Goal: Information Seeking & Learning: Compare options

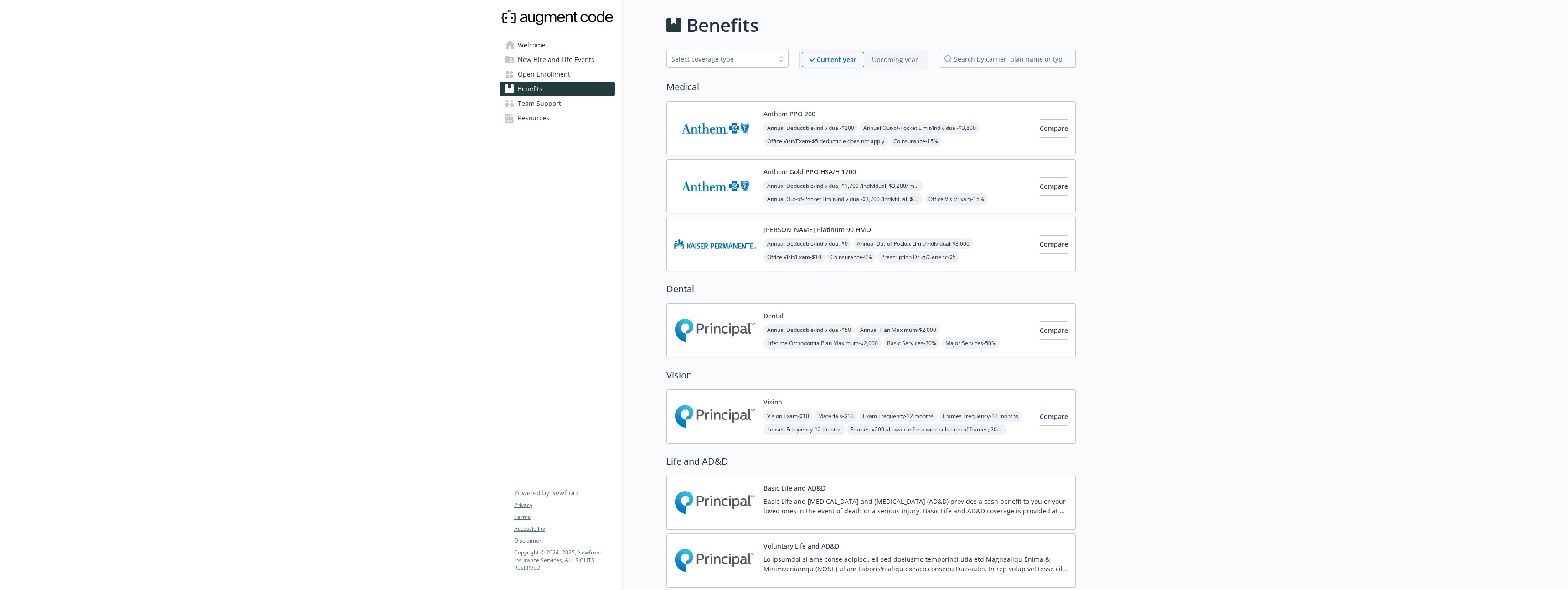
click at [905, 66] on div "Upcoming year" at bounding box center [895, 59] width 61 height 15
click at [829, 66] on div "Current year" at bounding box center [828, 59] width 54 height 15
click at [899, 66] on div "Upcoming year" at bounding box center [895, 59] width 61 height 15
click at [839, 61] on p "Current year" at bounding box center [829, 60] width 39 height 10
click at [895, 63] on p "Upcoming year" at bounding box center [895, 60] width 46 height 10
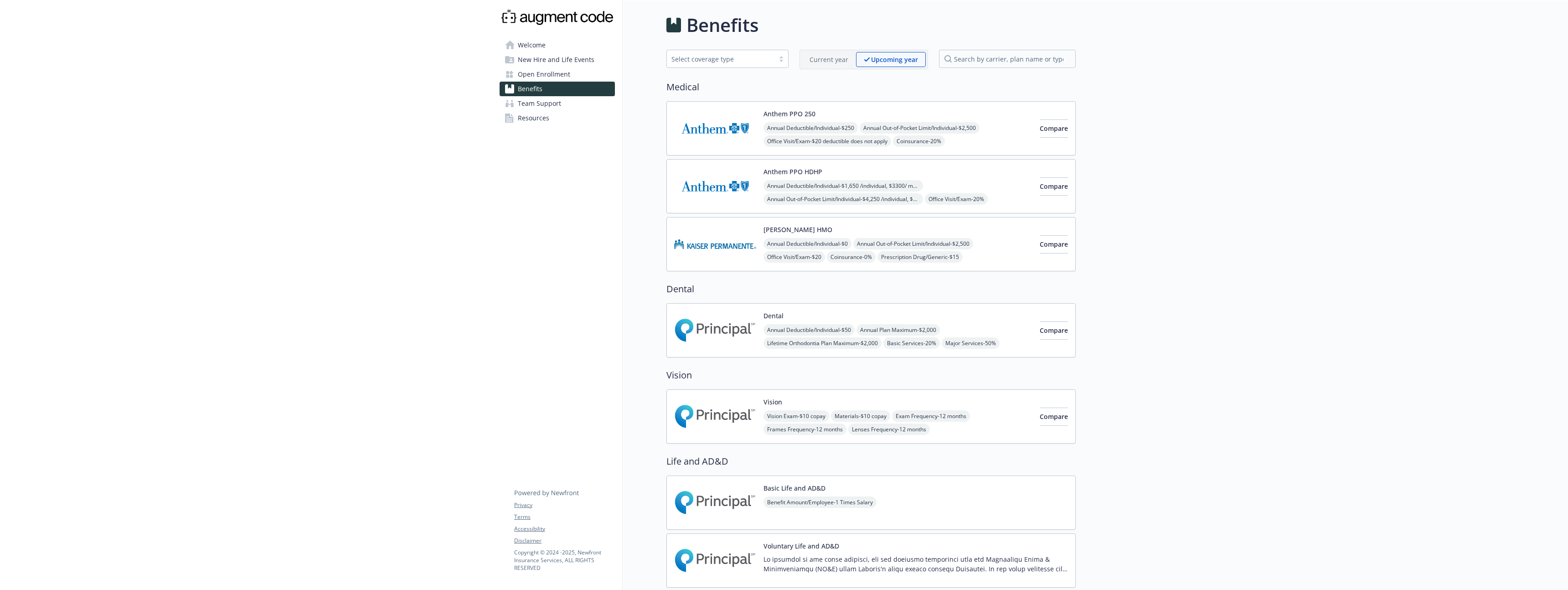
click at [841, 58] on p "Current year" at bounding box center [829, 60] width 39 height 10
click at [914, 63] on p "Upcoming year" at bounding box center [895, 60] width 46 height 10
click at [838, 57] on p "Current year" at bounding box center [829, 60] width 39 height 10
click at [908, 60] on p "Upcoming year" at bounding box center [895, 60] width 46 height 10
click at [820, 65] on div "Current year" at bounding box center [828, 59] width 54 height 15
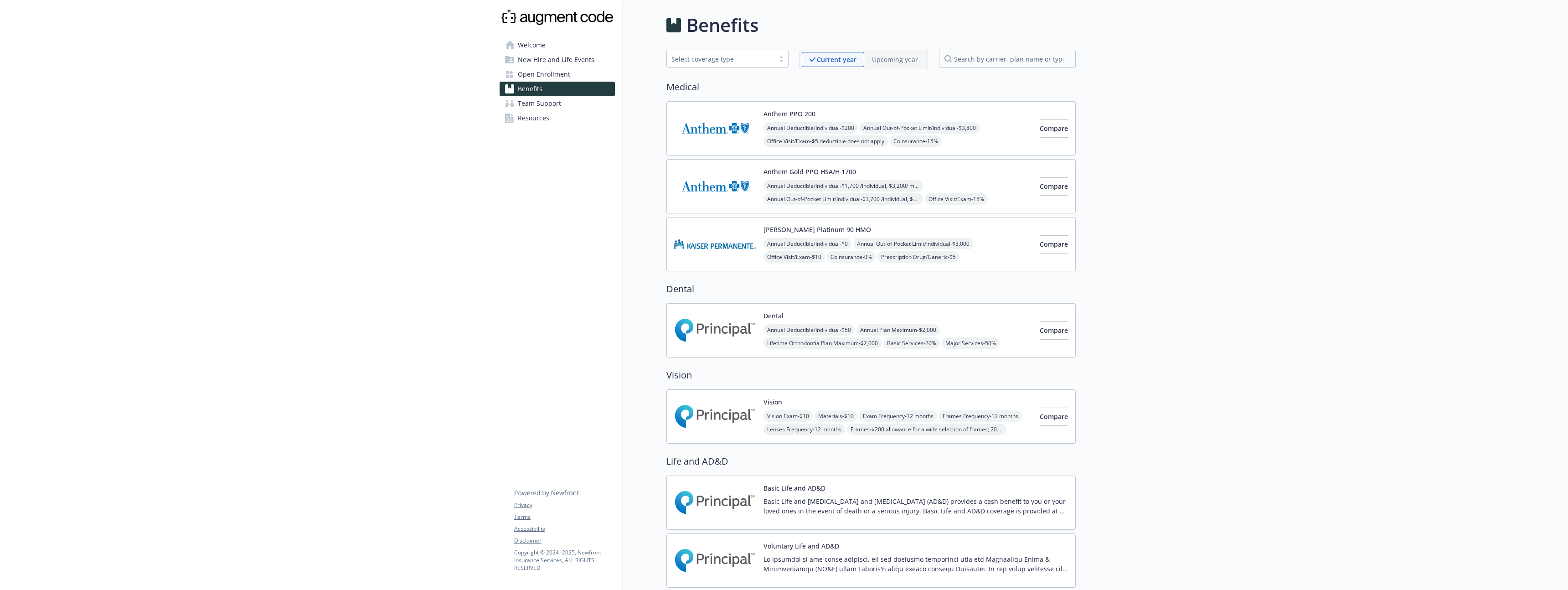
click at [908, 60] on p "Upcoming year" at bounding box center [895, 60] width 46 height 10
click at [825, 63] on p "Current year" at bounding box center [829, 60] width 39 height 10
click at [910, 70] on div "Benefits Select coverage type Current year Upcoming year Medical Anthem PPO 200…" at bounding box center [871, 545] width 409 height 1067
click at [905, 63] on p "Upcoming year" at bounding box center [895, 60] width 46 height 10
click at [817, 57] on p "Current year" at bounding box center [829, 60] width 39 height 10
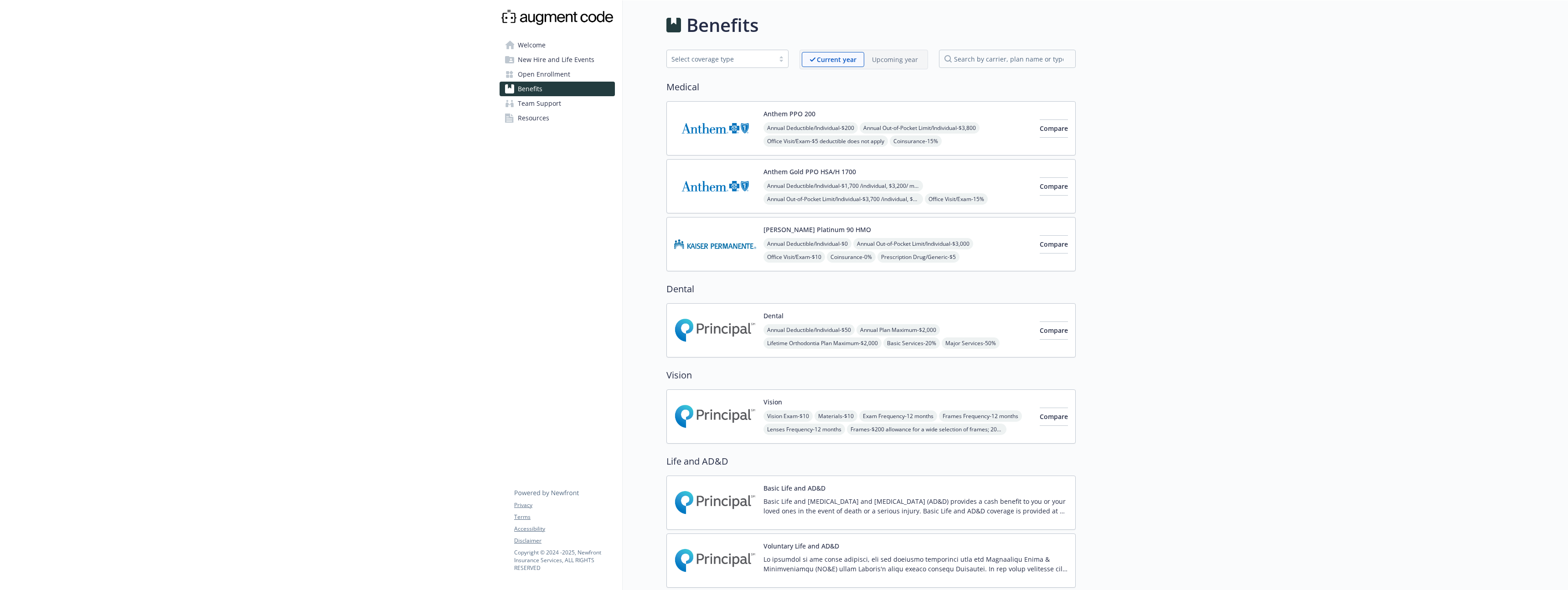
click at [902, 60] on p "Upcoming year" at bounding box center [895, 60] width 46 height 10
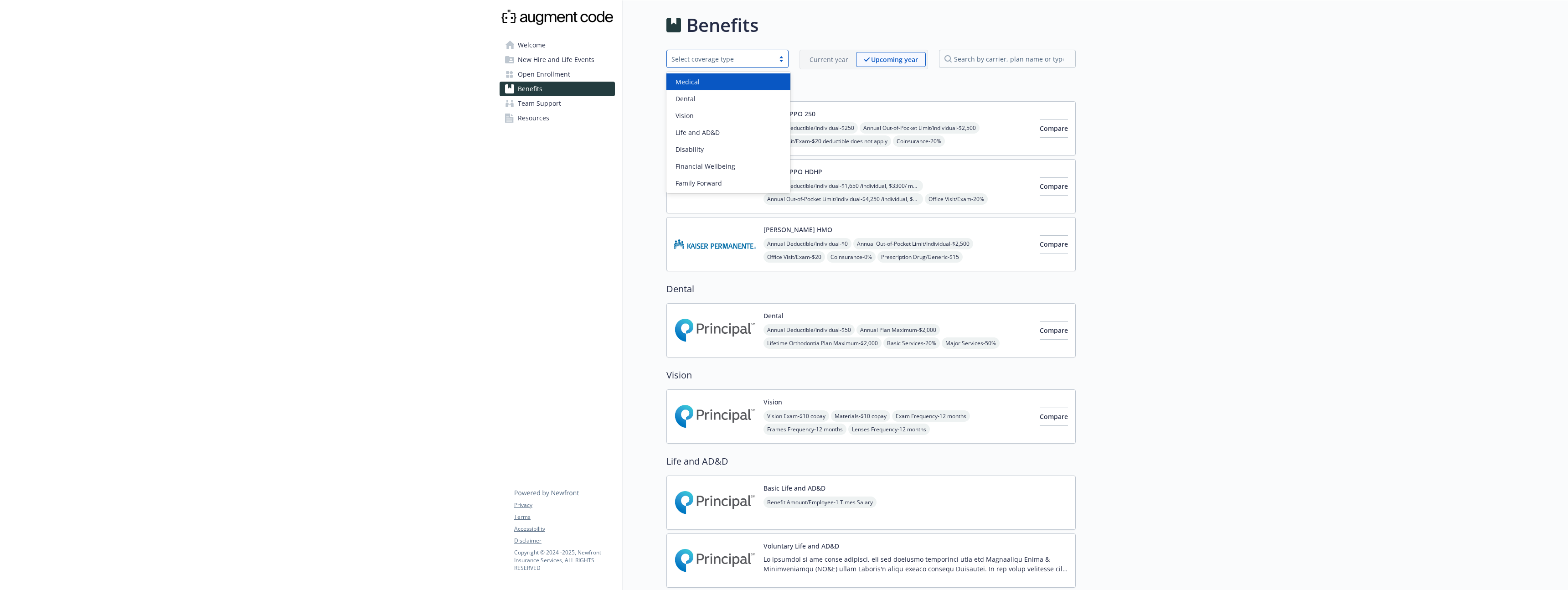
click at [788, 54] on div "Select coverage type" at bounding box center [727, 59] width 122 height 18
click at [845, 28] on div "Benefits" at bounding box center [871, 25] width 409 height 27
click at [831, 59] on p "Current year" at bounding box center [829, 60] width 39 height 10
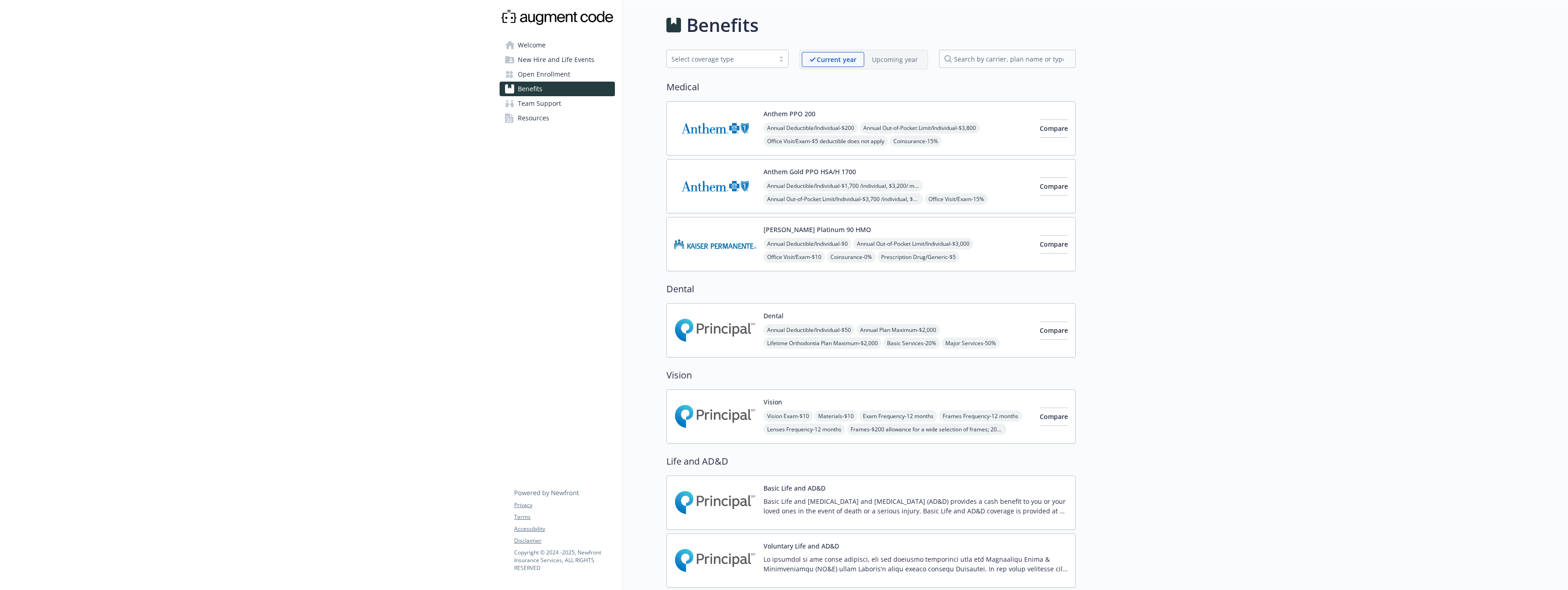
click at [908, 63] on p "Upcoming year" at bounding box center [895, 60] width 46 height 10
click at [830, 61] on p "Current year" at bounding box center [829, 60] width 39 height 10
click at [894, 66] on div "Upcoming year" at bounding box center [895, 59] width 61 height 15
click at [833, 62] on p "Current year" at bounding box center [829, 60] width 39 height 10
click at [894, 68] on div "Current year Upcoming year" at bounding box center [863, 60] width 128 height 19
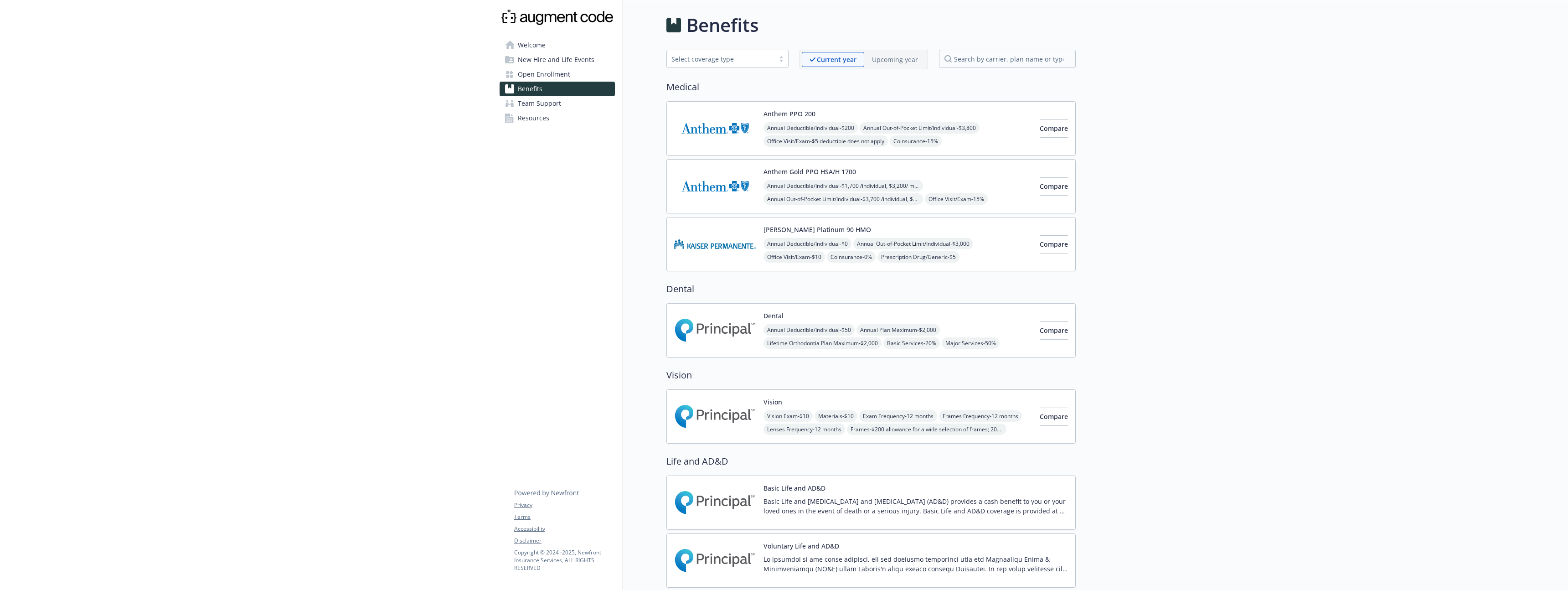
click at [888, 59] on p "Upcoming year" at bounding box center [895, 60] width 46 height 10
click at [823, 52] on div "Current year" at bounding box center [828, 59] width 54 height 15
click at [1040, 130] on span "Compare" at bounding box center [1054, 128] width 28 height 9
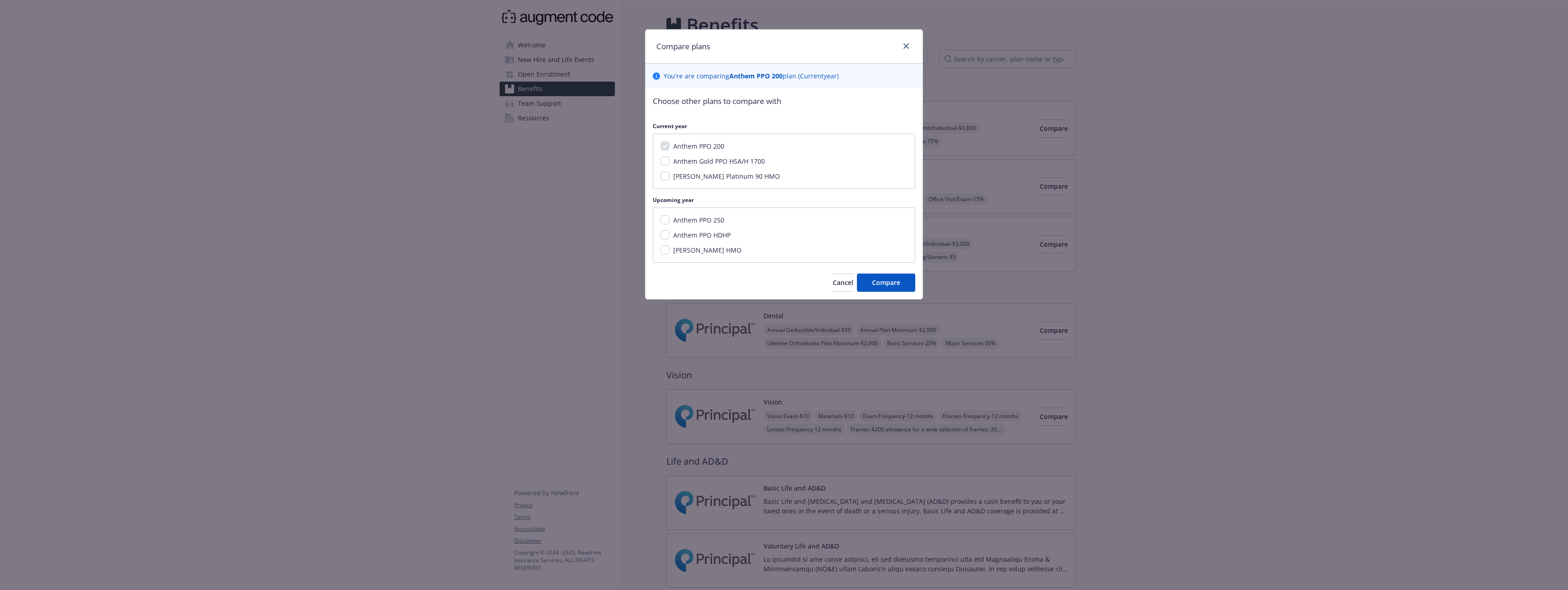
click at [735, 159] on span "Anthem Gold PPO HSA/H 1700" at bounding box center [719, 161] width 92 height 9
click at [670, 159] on input "Anthem Gold PPO HSA/H 1700" at bounding box center [665, 161] width 9 height 9
checkbox input "true"
click at [900, 288] on button "Compare" at bounding box center [886, 283] width 58 height 18
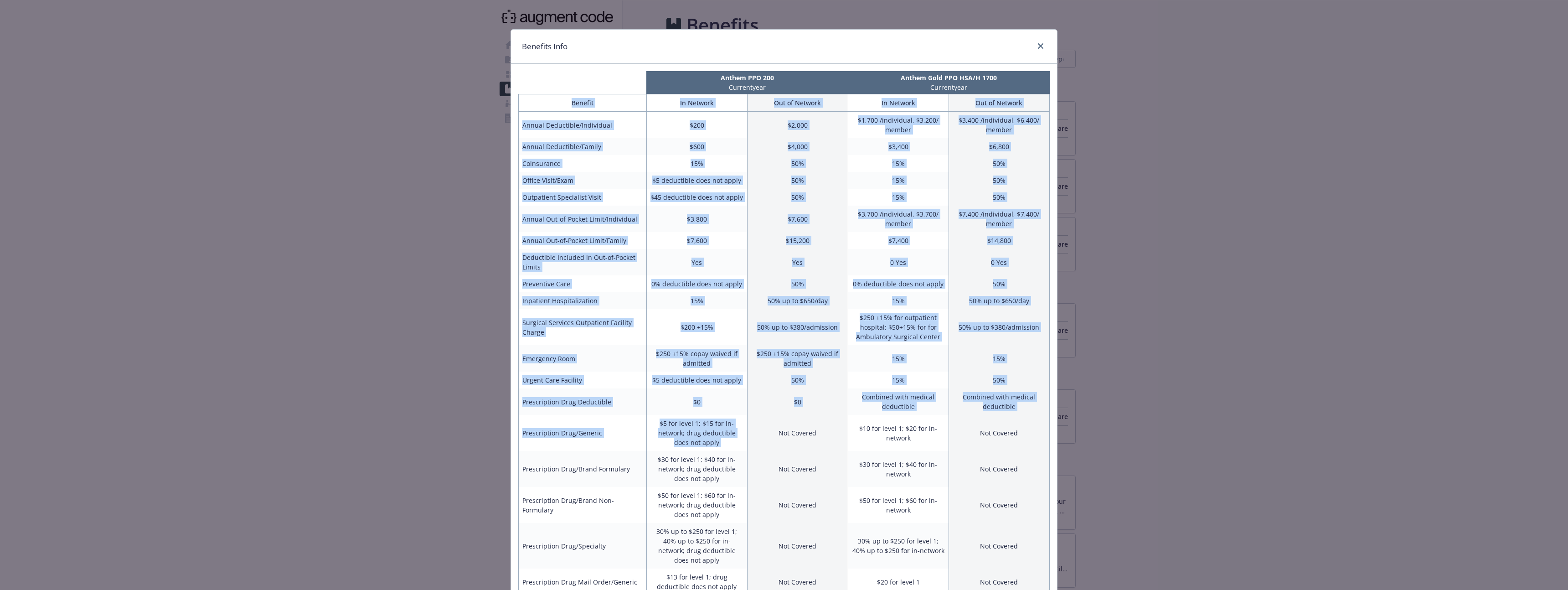
drag, startPoint x: 1252, startPoint y: 272, endPoint x: 831, endPoint y: 418, distance: 445.6
click at [830, 418] on div "Benefits Info Anthem PPO 200 Current year Anthem Gold PPO HSA/H 1700 Current ye…" at bounding box center [784, 295] width 1568 height 590
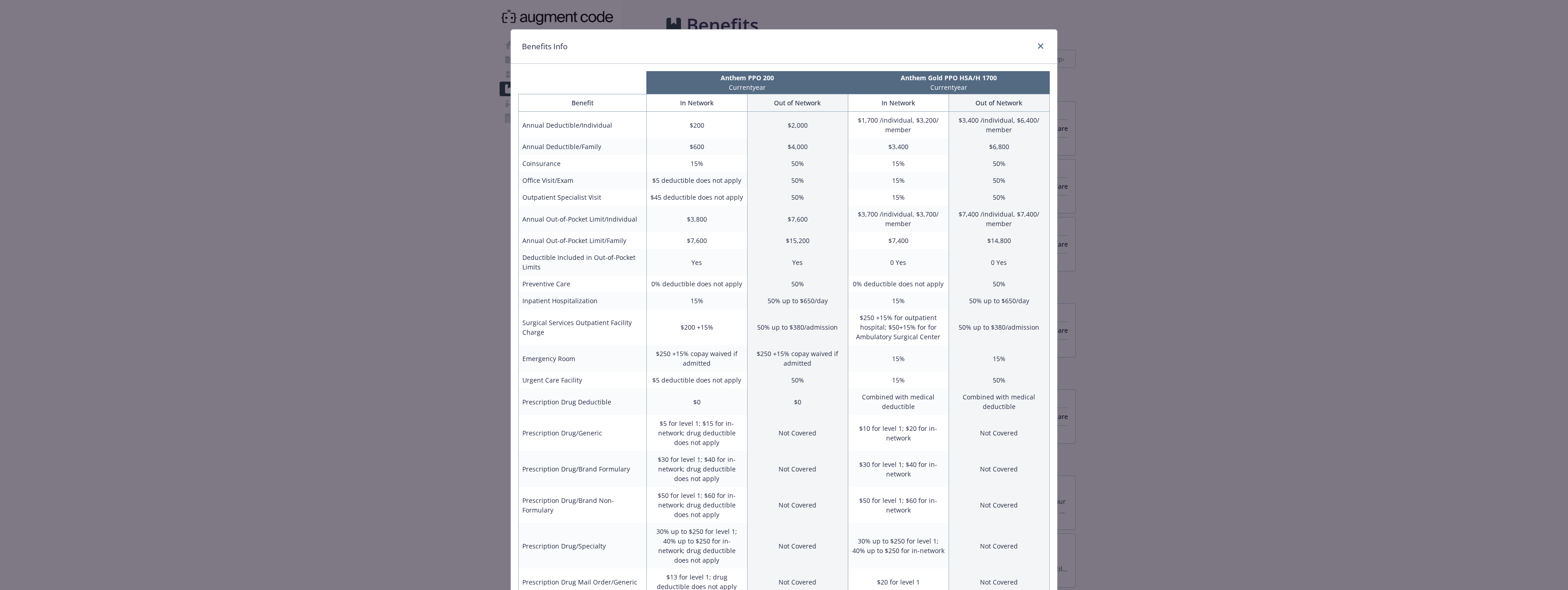
scroll to position [423, 0]
click at [1051, 41] on div "Benefits Info" at bounding box center [783, 47] width 546 height 34
click at [1040, 43] on icon "close" at bounding box center [1040, 46] width 5 height 5
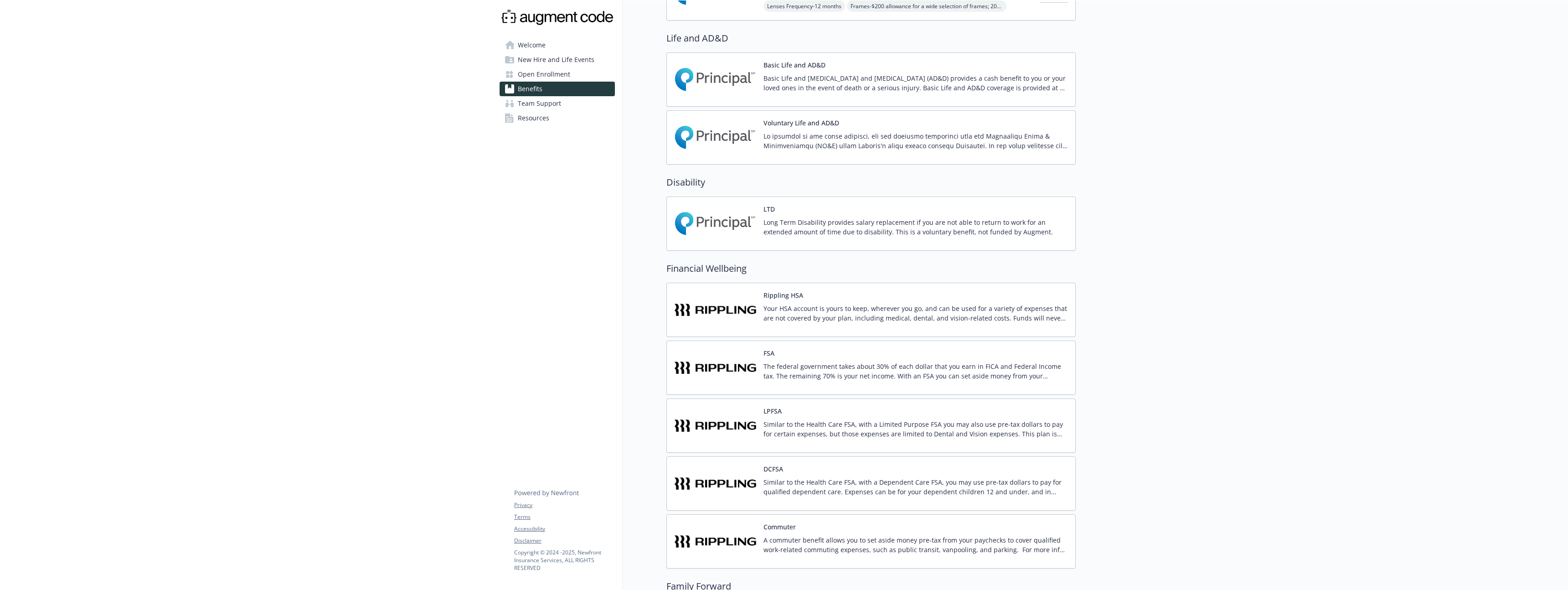
scroll to position [0, 0]
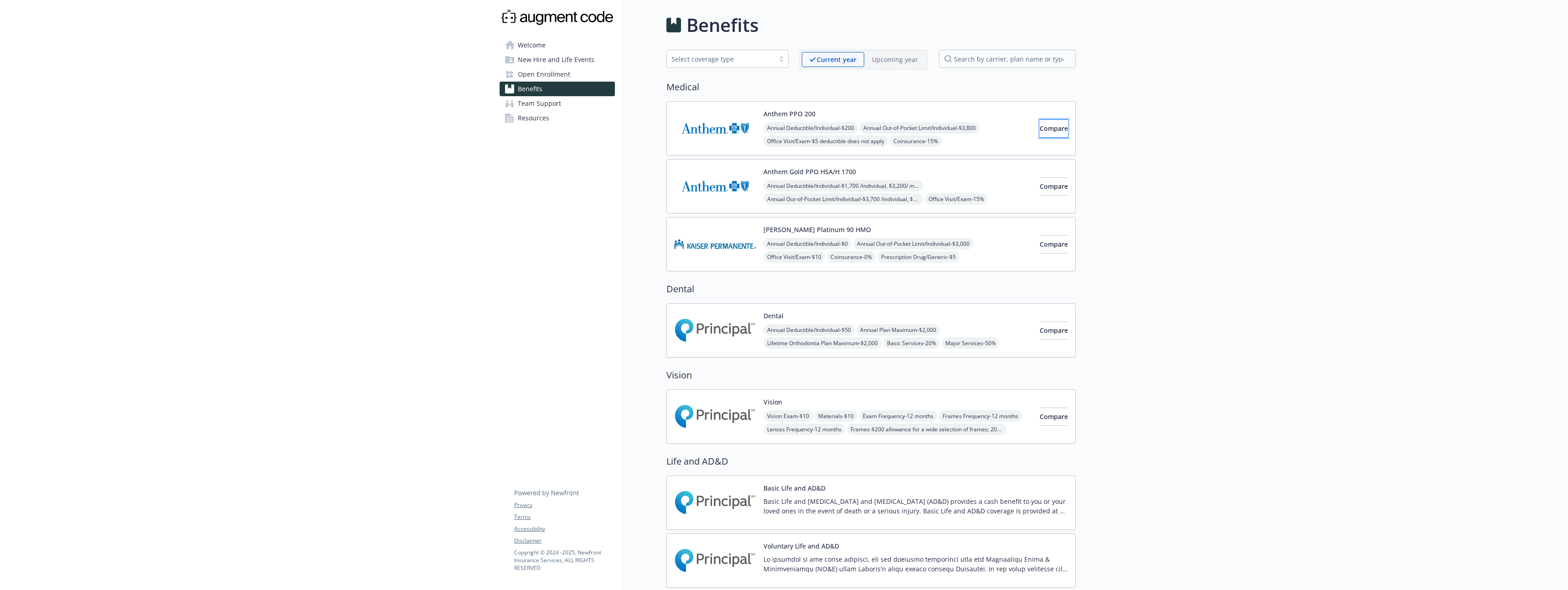
click at [1040, 135] on button "Compare" at bounding box center [1054, 128] width 28 height 18
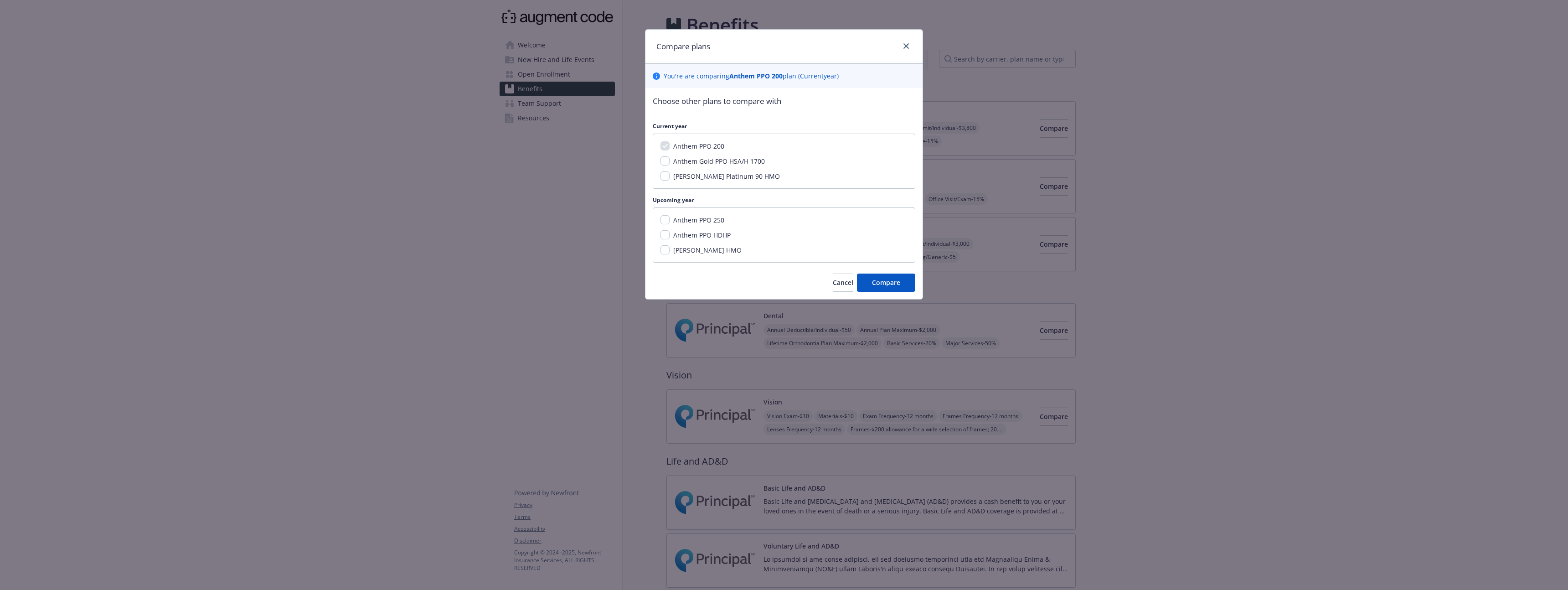
click at [742, 160] on span "Anthem Gold PPO HSA/H 1700" at bounding box center [719, 161] width 92 height 9
click at [670, 160] on input "Anthem Gold PPO HSA/H 1700" at bounding box center [665, 161] width 9 height 9
click at [739, 161] on span "Anthem Gold PPO HSA/H 1700" at bounding box center [719, 161] width 92 height 9
click at [670, 161] on input "Anthem Gold PPO HSA/H 1700" at bounding box center [665, 161] width 9 height 9
checkbox input "false"
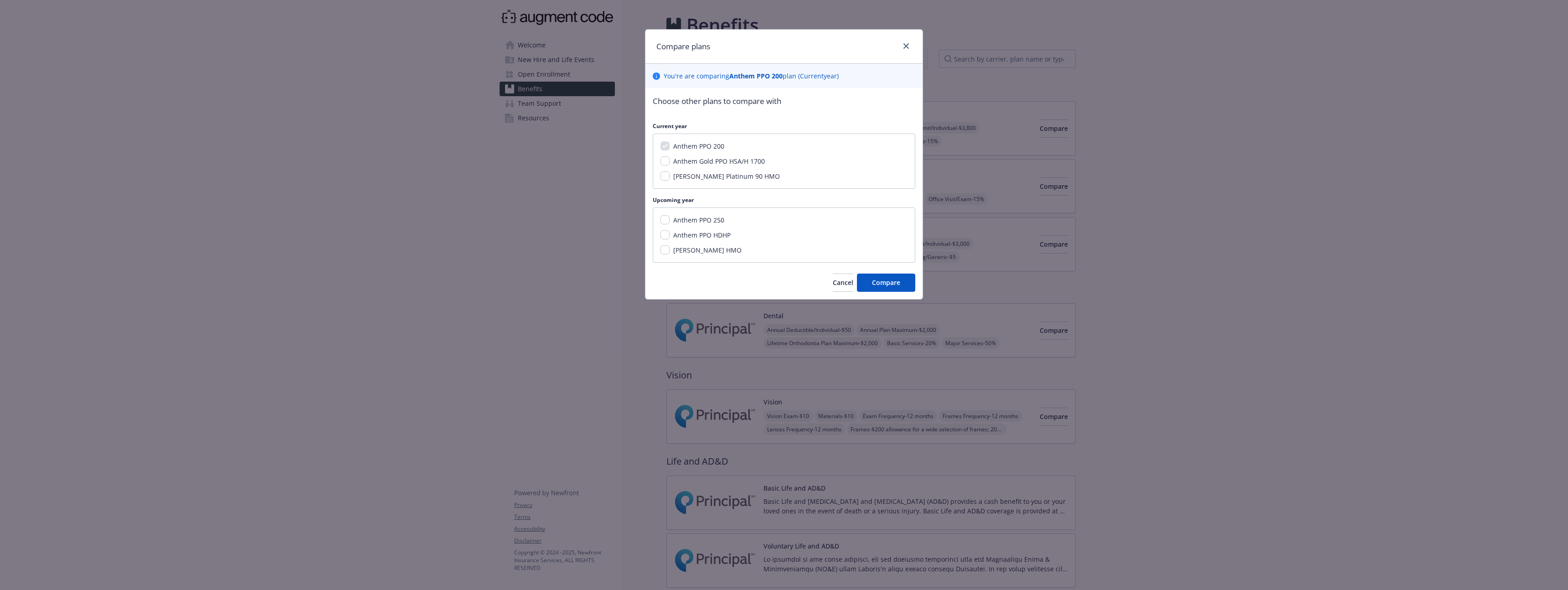
click at [716, 217] on span "Anthem PPO 250" at bounding box center [699, 220] width 51 height 9
click at [670, 217] on input "Anthem PPO 250" at bounding box center [665, 219] width 9 height 9
checkbox input "true"
click at [898, 280] on span "Compare" at bounding box center [886, 283] width 28 height 9
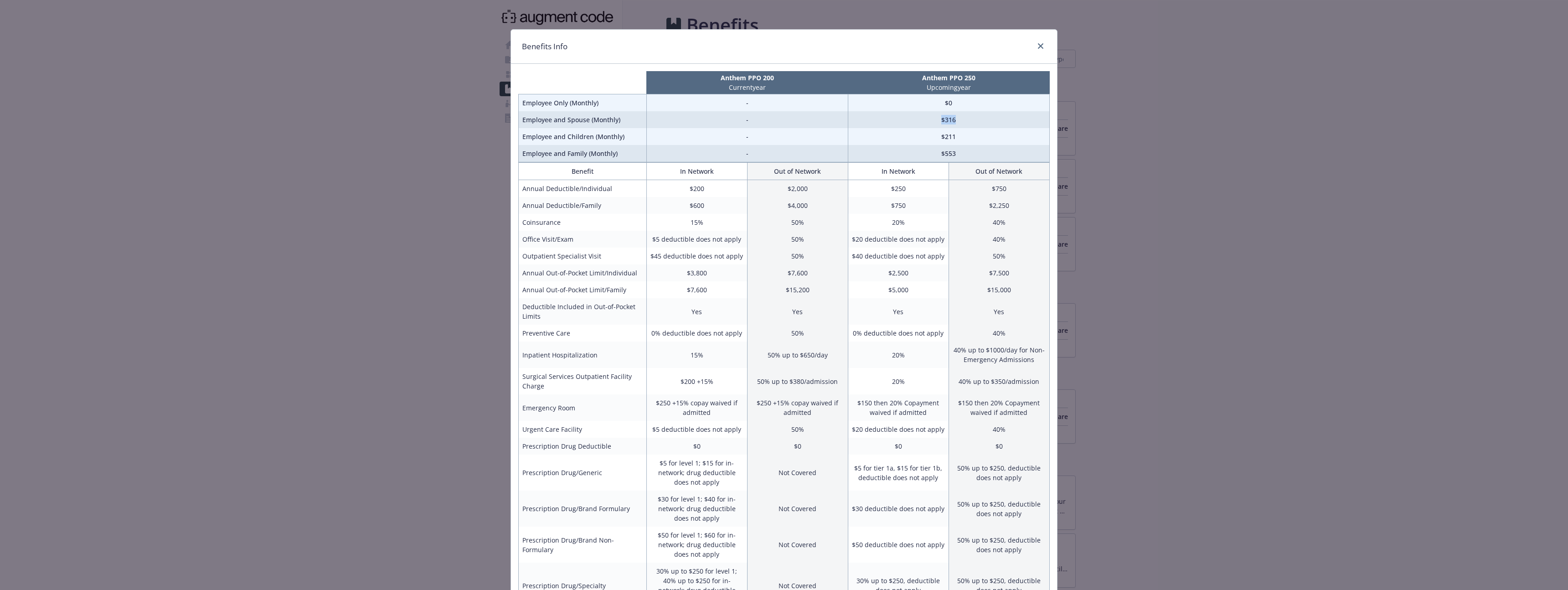
drag, startPoint x: 940, startPoint y: 121, endPoint x: 974, endPoint y: 122, distance: 34.0
click at [974, 122] on td "$316" at bounding box center [948, 120] width 201 height 17
drag, startPoint x: 974, startPoint y: 122, endPoint x: 934, endPoint y: 122, distance: 40.0
click at [934, 122] on td "$316" at bounding box center [948, 120] width 201 height 17
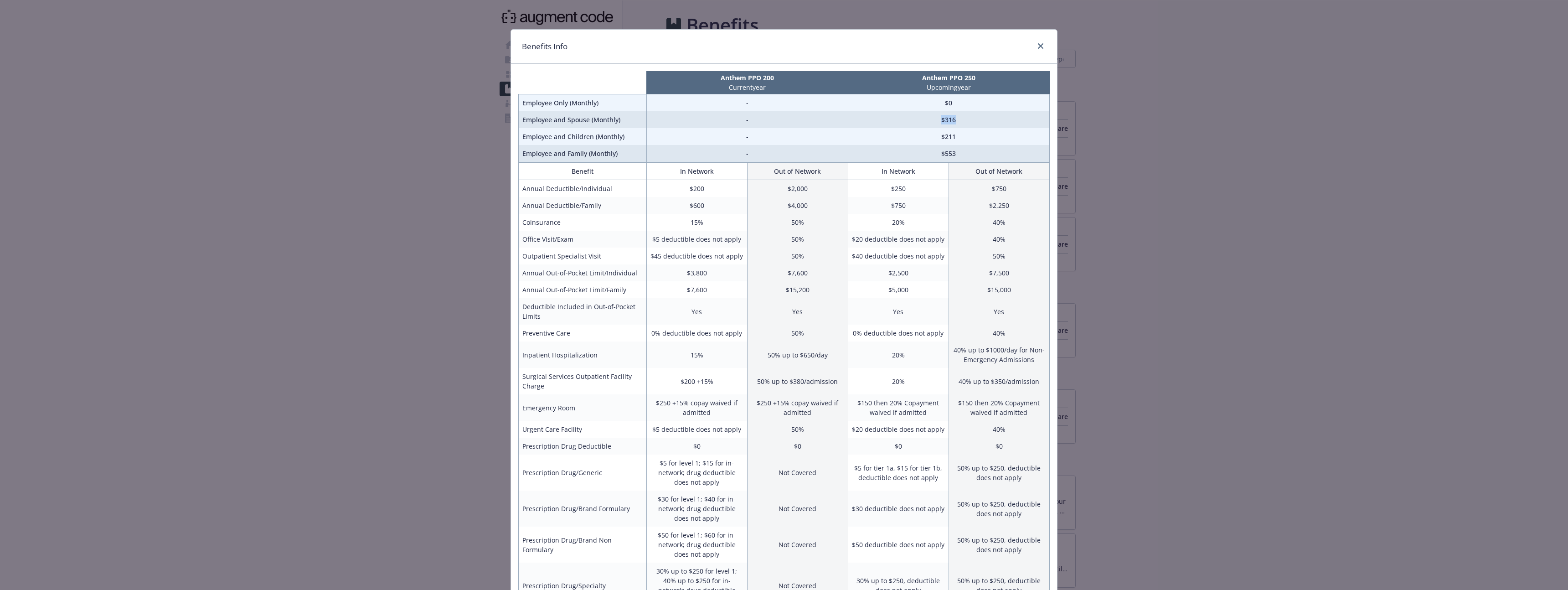
click at [934, 122] on td "$316" at bounding box center [948, 120] width 201 height 17
drag, startPoint x: 934, startPoint y: 122, endPoint x: 965, endPoint y: 124, distance: 31.1
click at [965, 124] on td "$316" at bounding box center [948, 120] width 201 height 17
drag, startPoint x: 965, startPoint y: 124, endPoint x: 908, endPoint y: 124, distance: 57.0
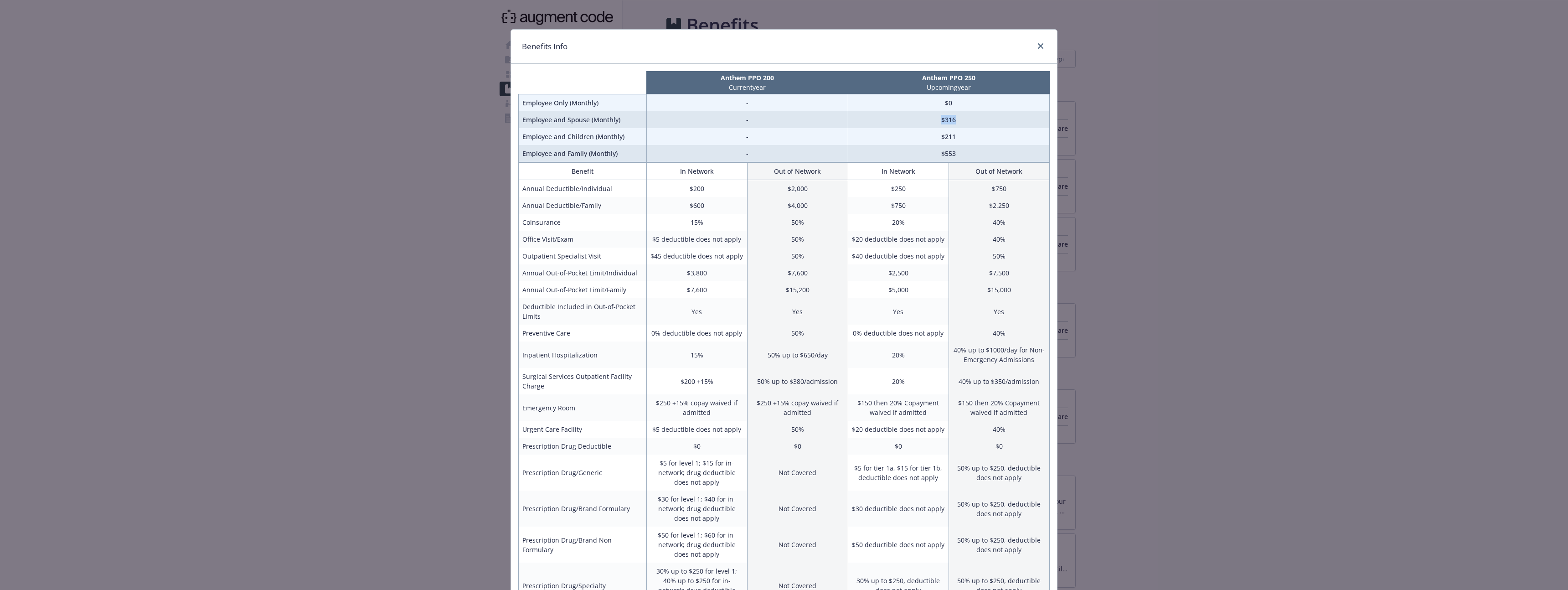
click at [908, 124] on td "$316" at bounding box center [948, 120] width 201 height 17
drag, startPoint x: 908, startPoint y: 124, endPoint x: 986, endPoint y: 125, distance: 78.0
click at [986, 125] on td "$316" at bounding box center [948, 120] width 201 height 17
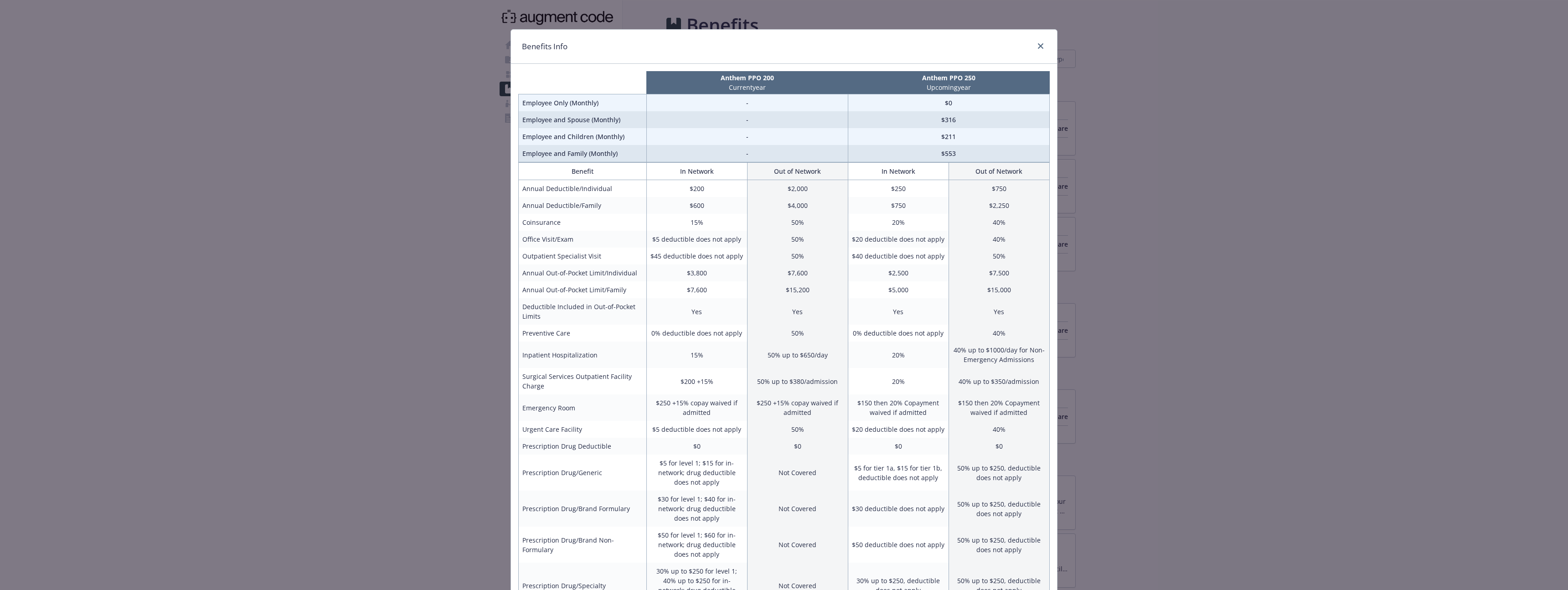
drag, startPoint x: 986, startPoint y: 125, endPoint x: 920, endPoint y: 125, distance: 66.0
click at [920, 125] on td "$316" at bounding box center [948, 120] width 201 height 17
drag, startPoint x: 920, startPoint y: 125, endPoint x: 975, endPoint y: 125, distance: 55.0
click at [975, 125] on td "$316" at bounding box center [948, 120] width 201 height 17
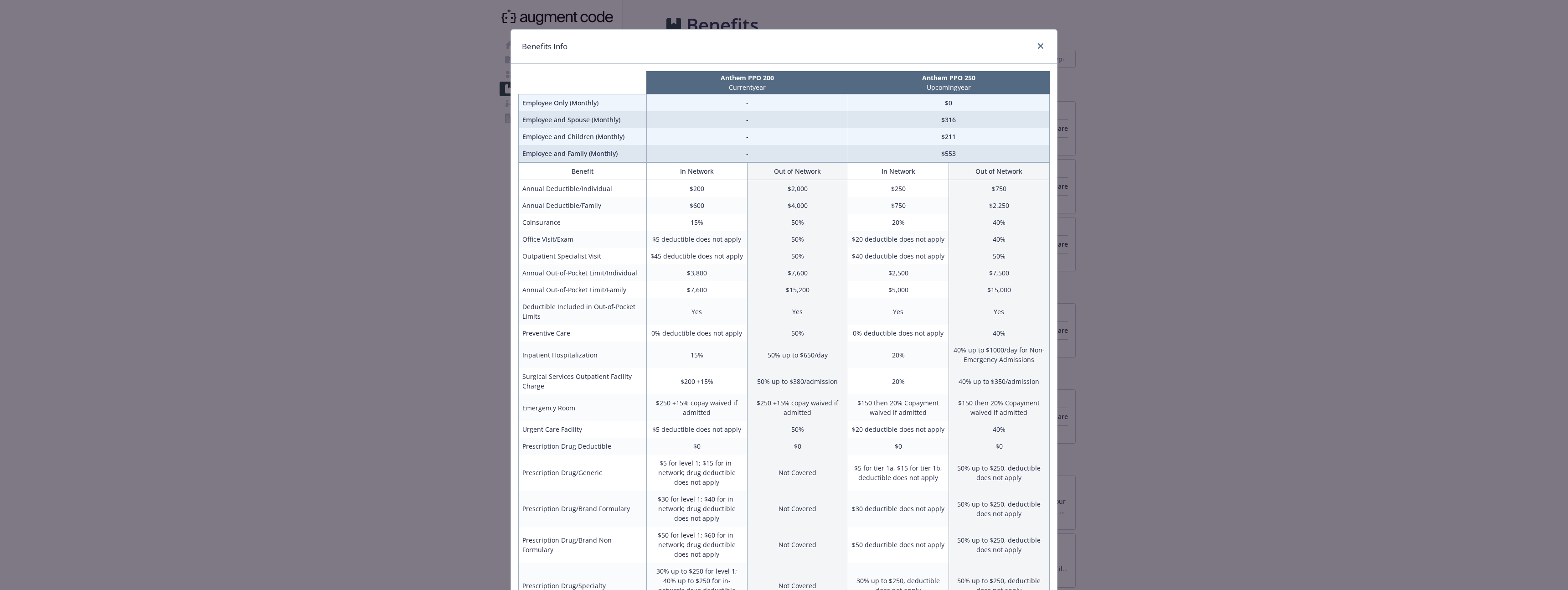
click at [975, 125] on td "$316" at bounding box center [948, 120] width 201 height 17
drag, startPoint x: 987, startPoint y: 190, endPoint x: 1021, endPoint y: 190, distance: 34.0
click at [1021, 190] on td "$750" at bounding box center [998, 189] width 100 height 17
drag, startPoint x: 1013, startPoint y: 207, endPoint x: 982, endPoint y: 208, distance: 31.0
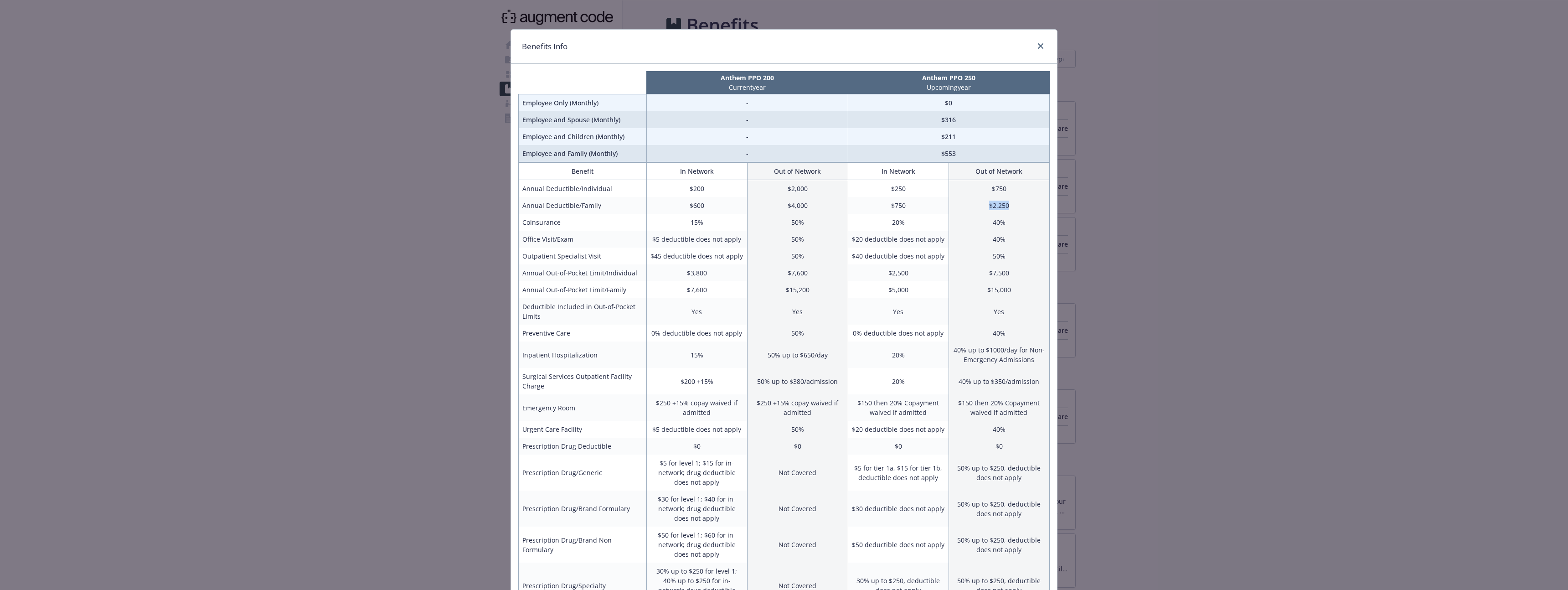
click at [982, 208] on td "$2,250" at bounding box center [998, 205] width 100 height 17
drag, startPoint x: 982, startPoint y: 208, endPoint x: 1025, endPoint y: 207, distance: 43.0
click at [1025, 207] on td "$2,250" at bounding box center [998, 205] width 100 height 17
drag, startPoint x: 890, startPoint y: 359, endPoint x: 912, endPoint y: 359, distance: 22.0
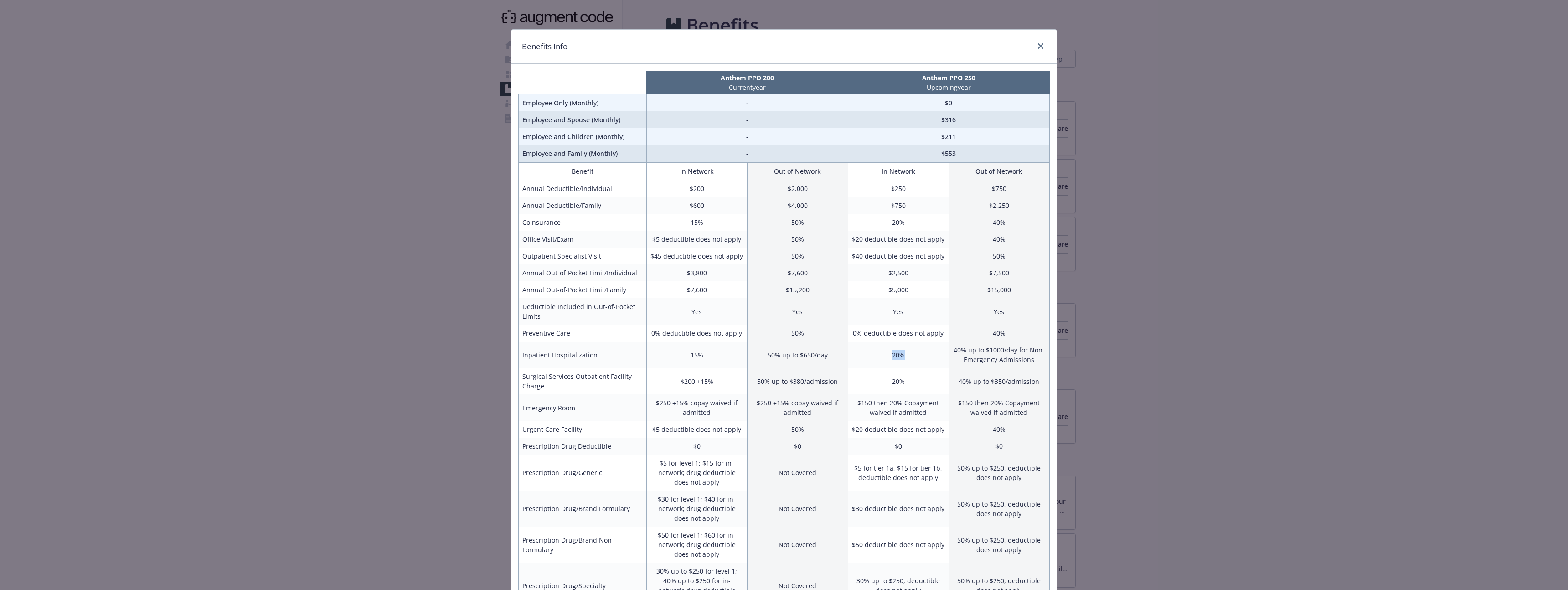
click at [912, 359] on td "20%" at bounding box center [898, 354] width 100 height 26
drag, startPoint x: 954, startPoint y: 352, endPoint x: 1045, endPoint y: 364, distance: 91.8
click at [1045, 364] on td "40% up to $1000/day for Non-Emergency Admissions" at bounding box center [998, 354] width 100 height 26
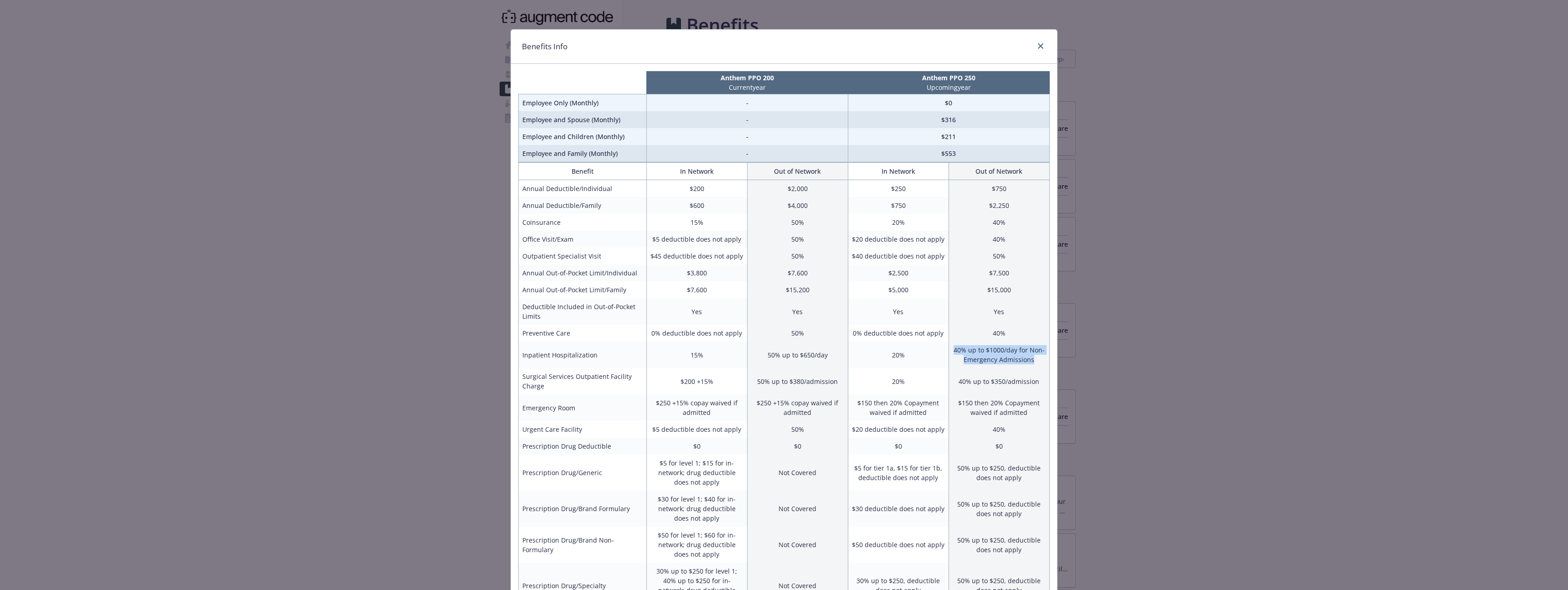
drag, startPoint x: 1045, startPoint y: 364, endPoint x: 951, endPoint y: 355, distance: 94.4
click at [951, 355] on td "40% up to $1000/day for Non-Emergency Admissions" at bounding box center [998, 354] width 100 height 26
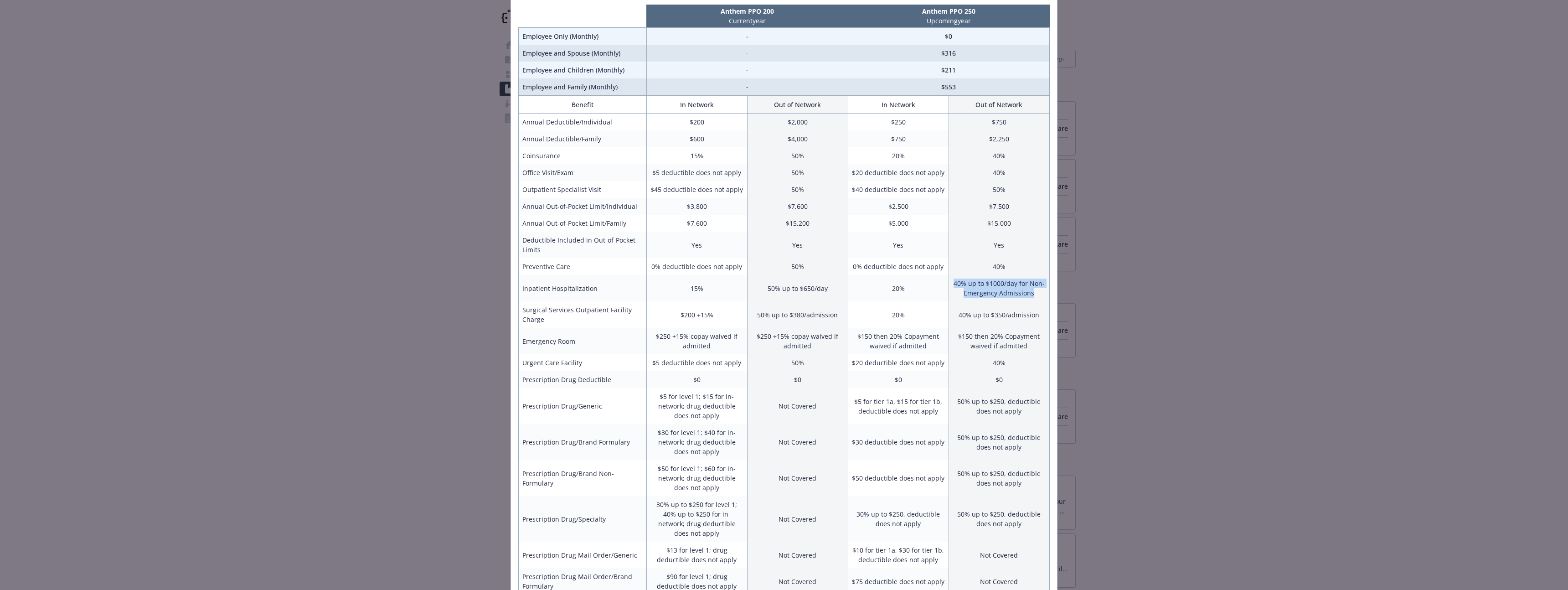
scroll to position [178, 0]
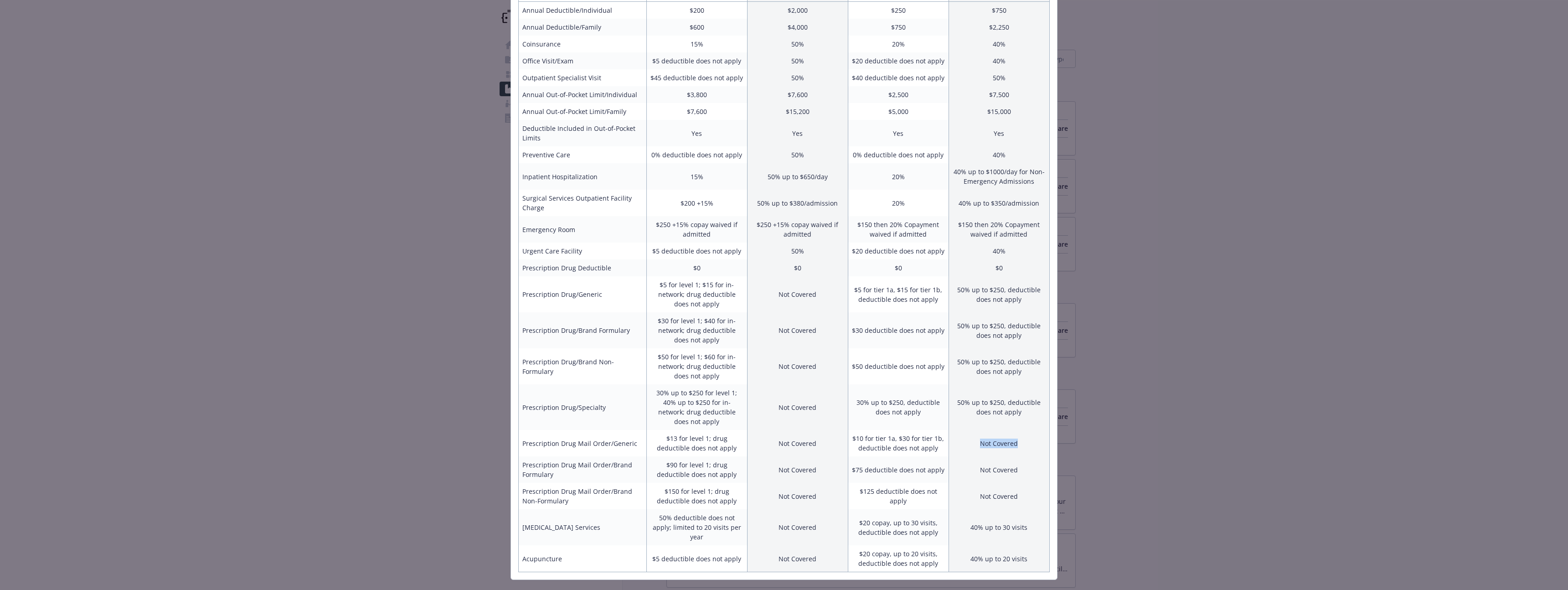
drag, startPoint x: 982, startPoint y: 437, endPoint x: 1030, endPoint y: 436, distance: 48.0
click at [1030, 436] on td "Not Covered" at bounding box center [998, 443] width 100 height 26
drag, startPoint x: 961, startPoint y: 291, endPoint x: 1031, endPoint y: 306, distance: 71.6
click at [1031, 306] on td "50% up to $250, deductible does not apply" at bounding box center [998, 294] width 100 height 36
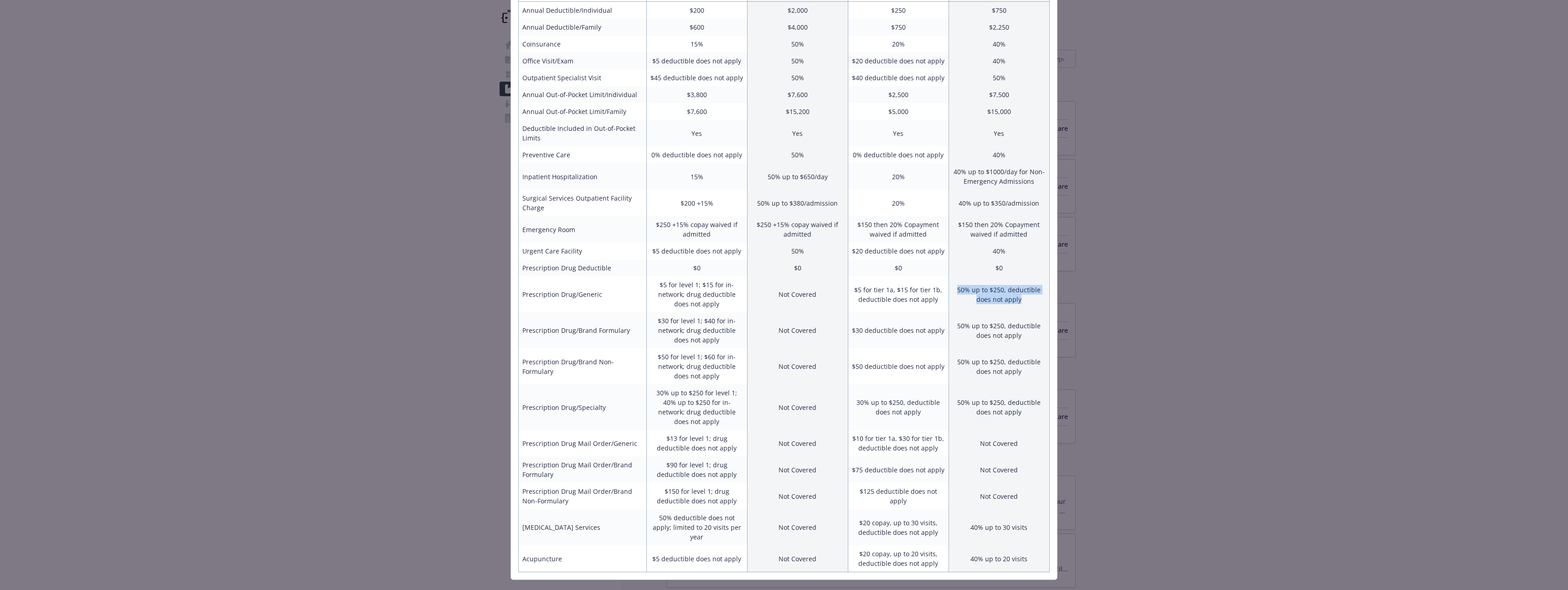
drag, startPoint x: 1031, startPoint y: 306, endPoint x: 951, endPoint y: 286, distance: 82.5
click at [951, 286] on td "50% up to $250, deductible does not apply" at bounding box center [998, 294] width 100 height 36
click at [951, 286] on td "50% up to $250, deductible does not apply" at bounding box center [998, 294] width 100 height 36
click at [1102, 259] on div "Benefits Info Anthem PPO 200 Current year Anthem PPO 250 Upcoming year Employee…" at bounding box center [784, 295] width 1568 height 590
click at [1125, 198] on div "Benefits Info Anthem PPO 200 Current year Anthem PPO 250 Upcoming year Employee…" at bounding box center [784, 295] width 1568 height 590
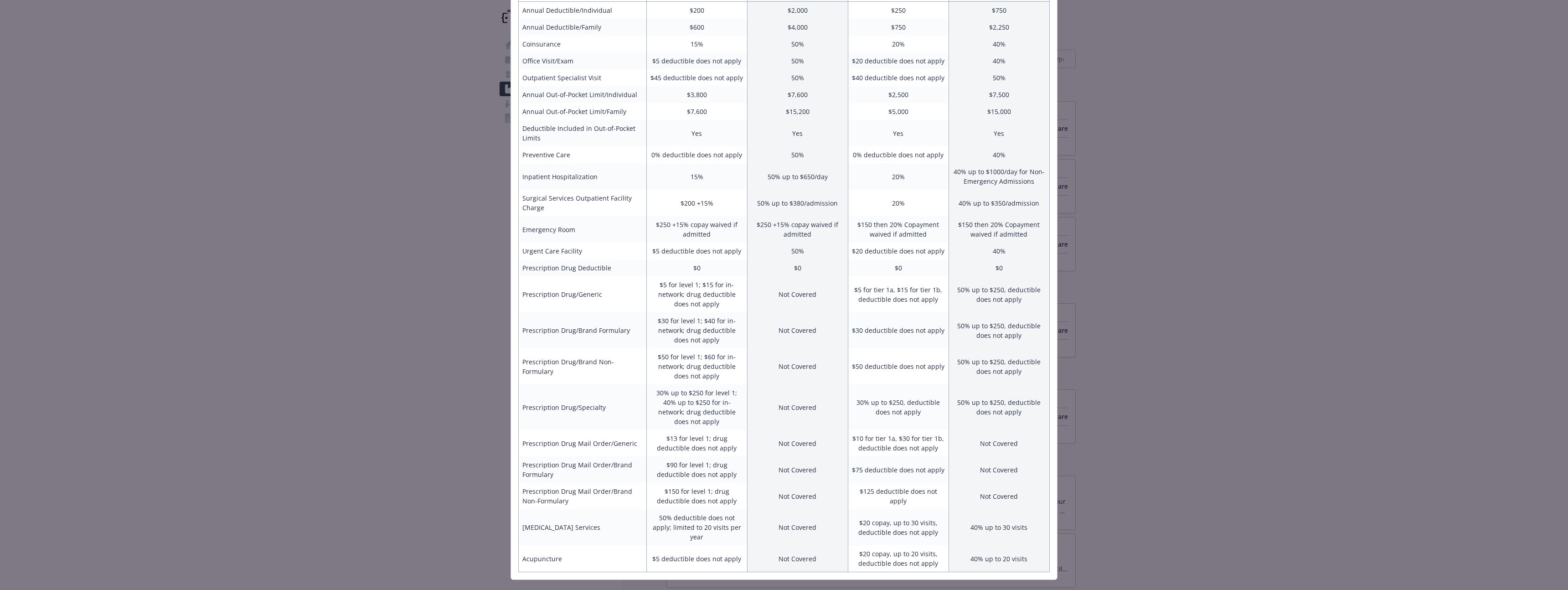
scroll to position [0, 0]
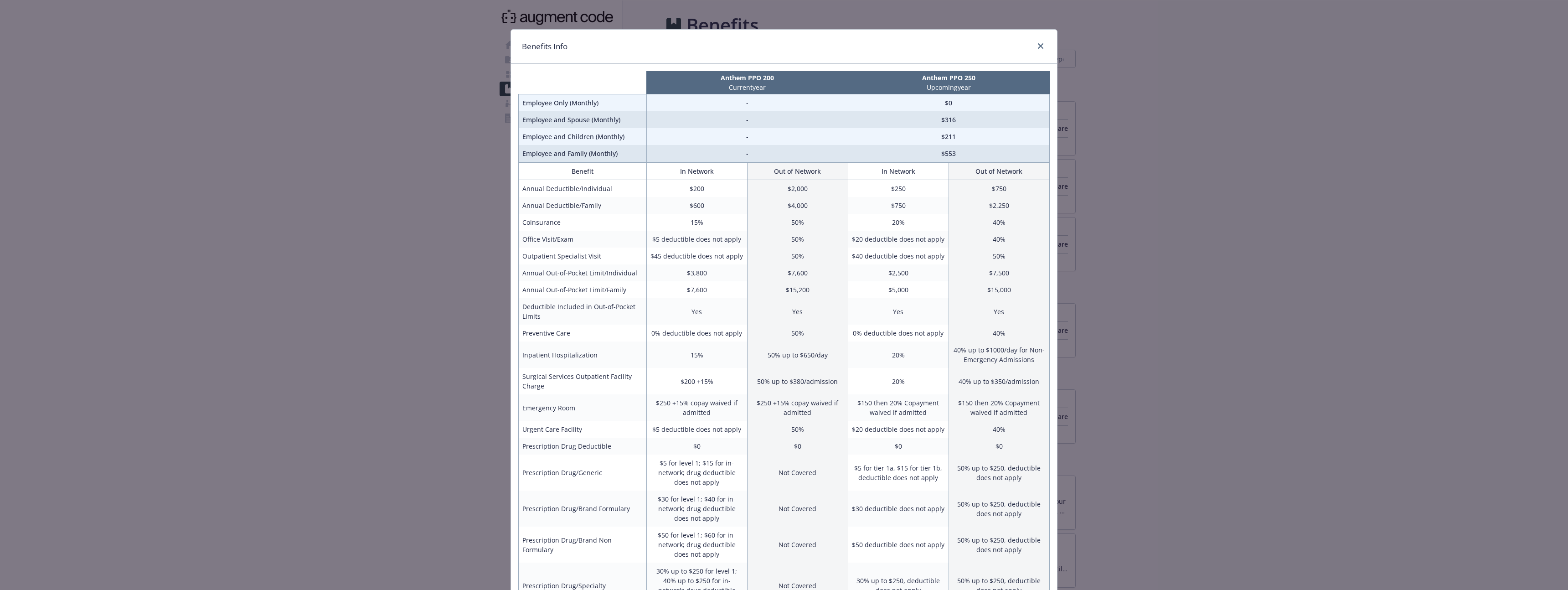
click at [1048, 44] on div "Benefits Info" at bounding box center [783, 47] width 546 height 34
click at [1043, 46] on icon "close" at bounding box center [1040, 46] width 5 height 5
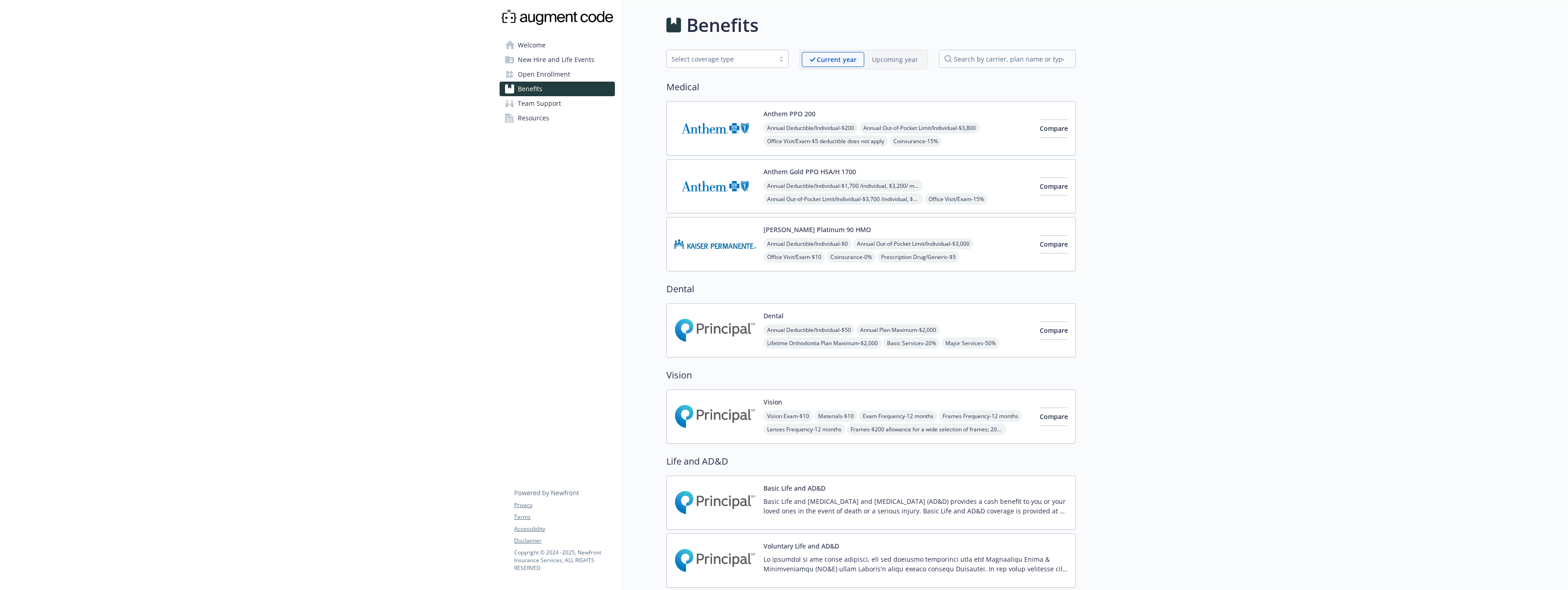
click at [558, 104] on span "Team Support" at bounding box center [539, 104] width 43 height 15
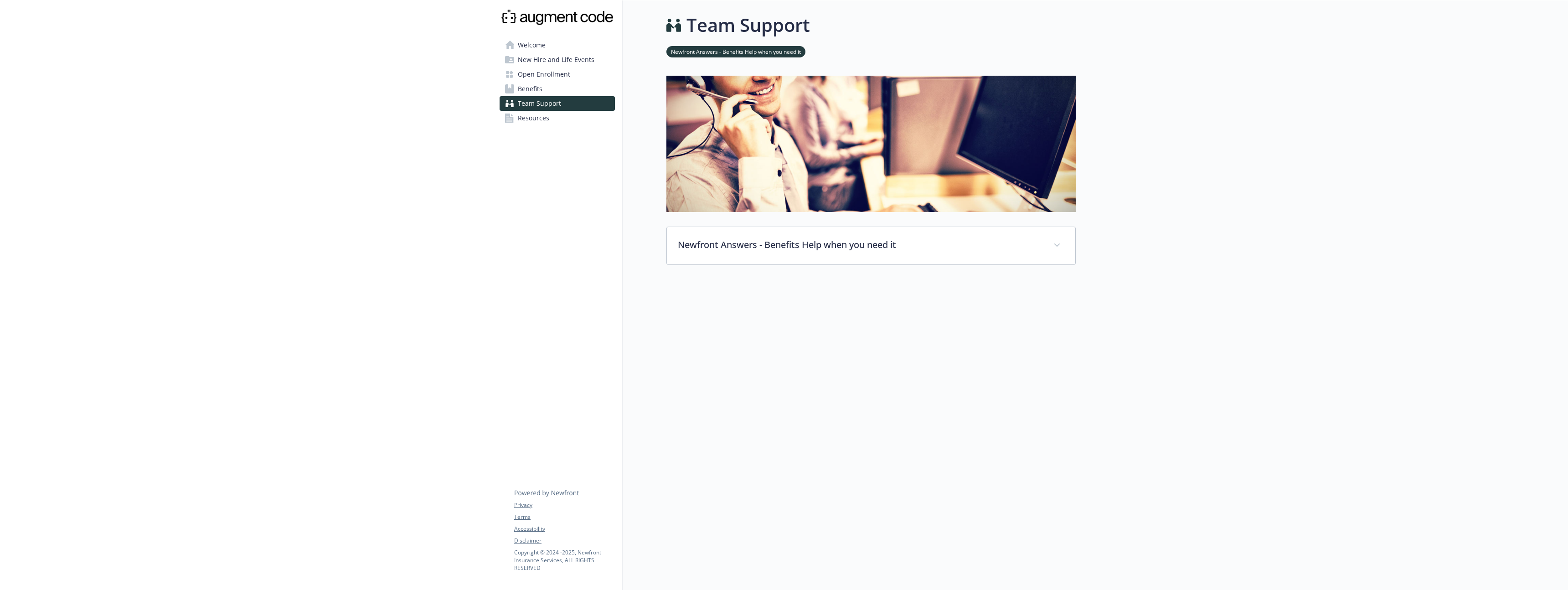
click at [569, 86] on link "Benefits" at bounding box center [557, 89] width 115 height 15
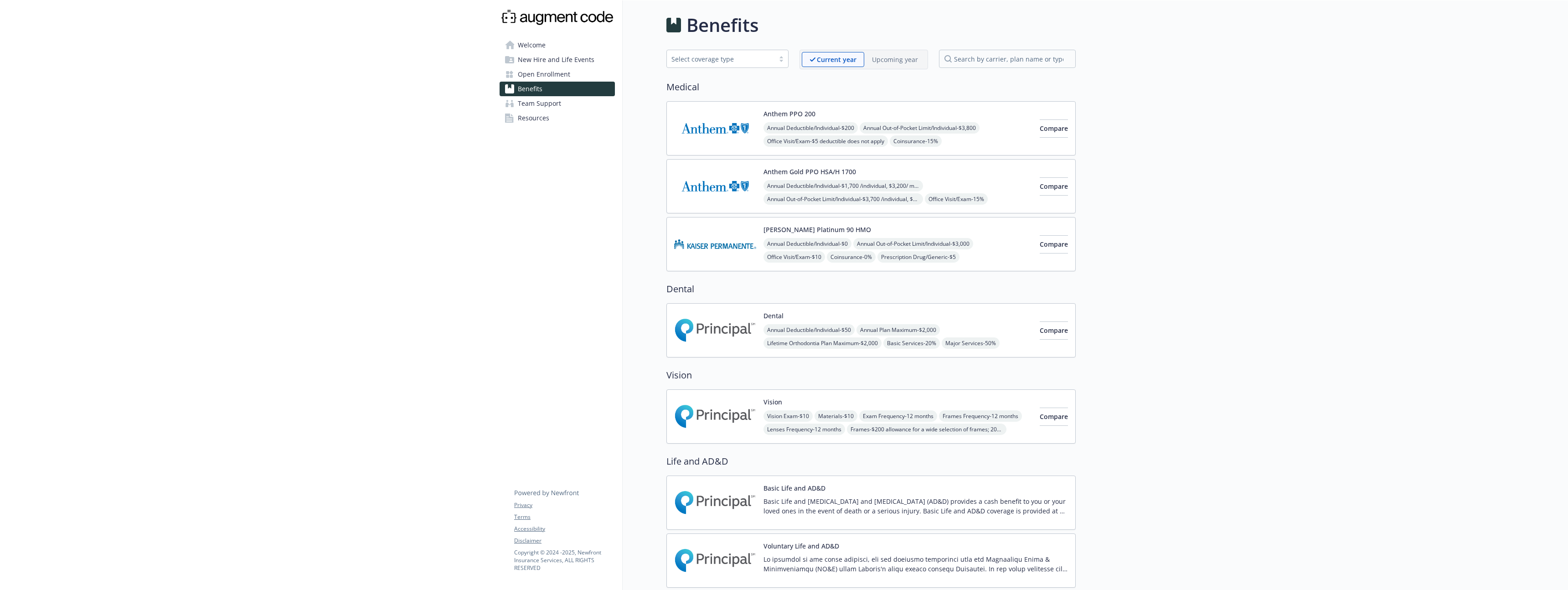
click at [562, 124] on link "Resources" at bounding box center [557, 118] width 115 height 15
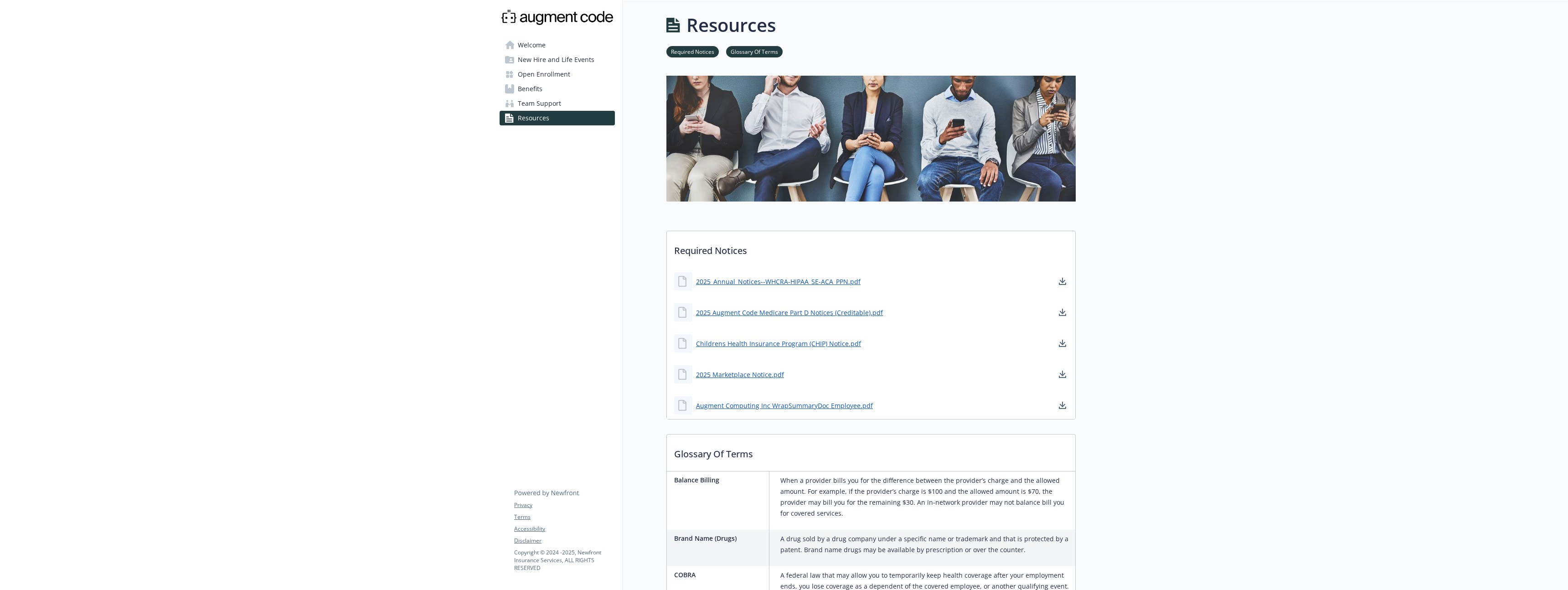
click at [539, 43] on span "Welcome" at bounding box center [532, 45] width 28 height 15
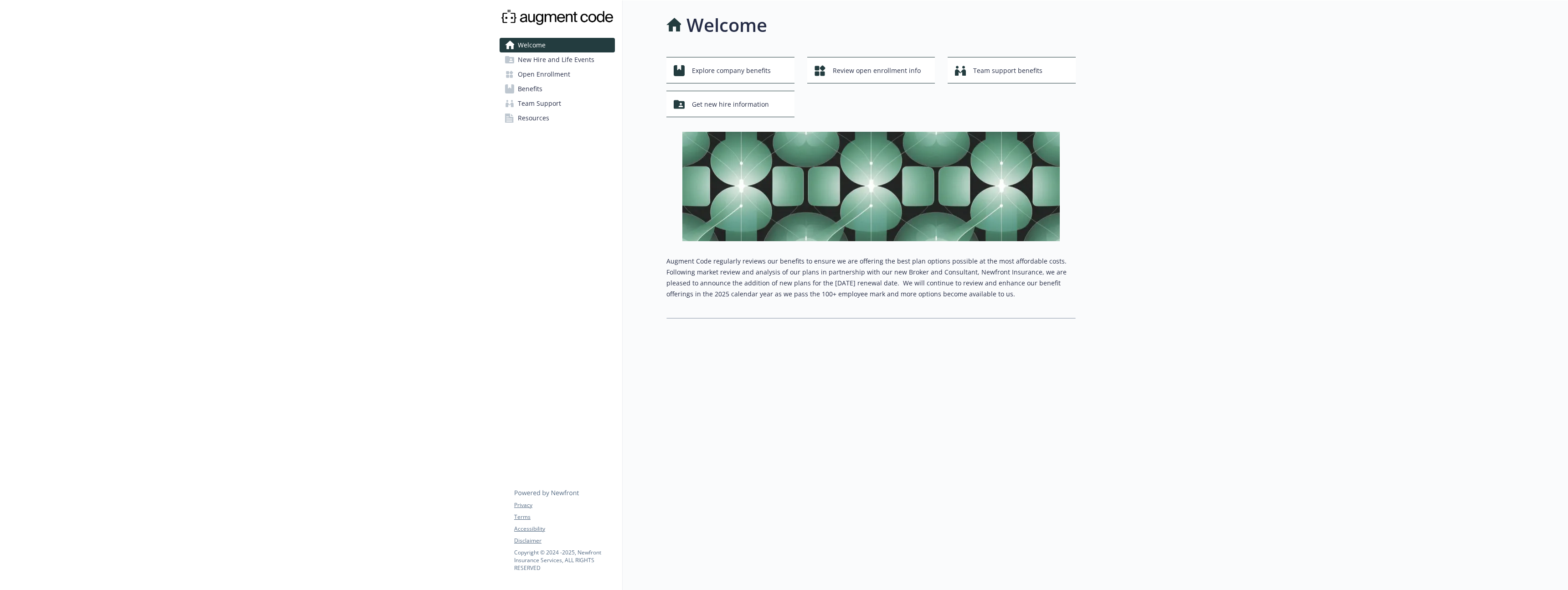
click at [555, 65] on span "New Hire and Life Events" at bounding box center [556, 60] width 77 height 15
